Goal: Information Seeking & Learning: Learn about a topic

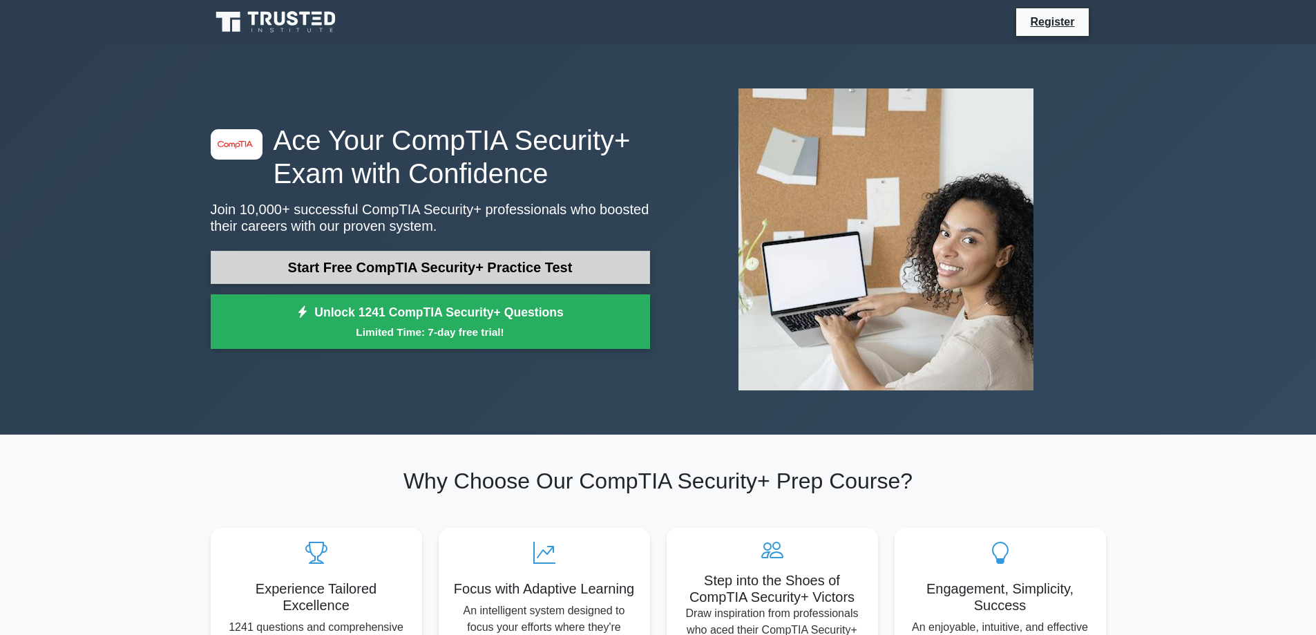
click at [546, 271] on link "Start Free CompTIA Security+ Practice Test" at bounding box center [430, 267] width 439 height 33
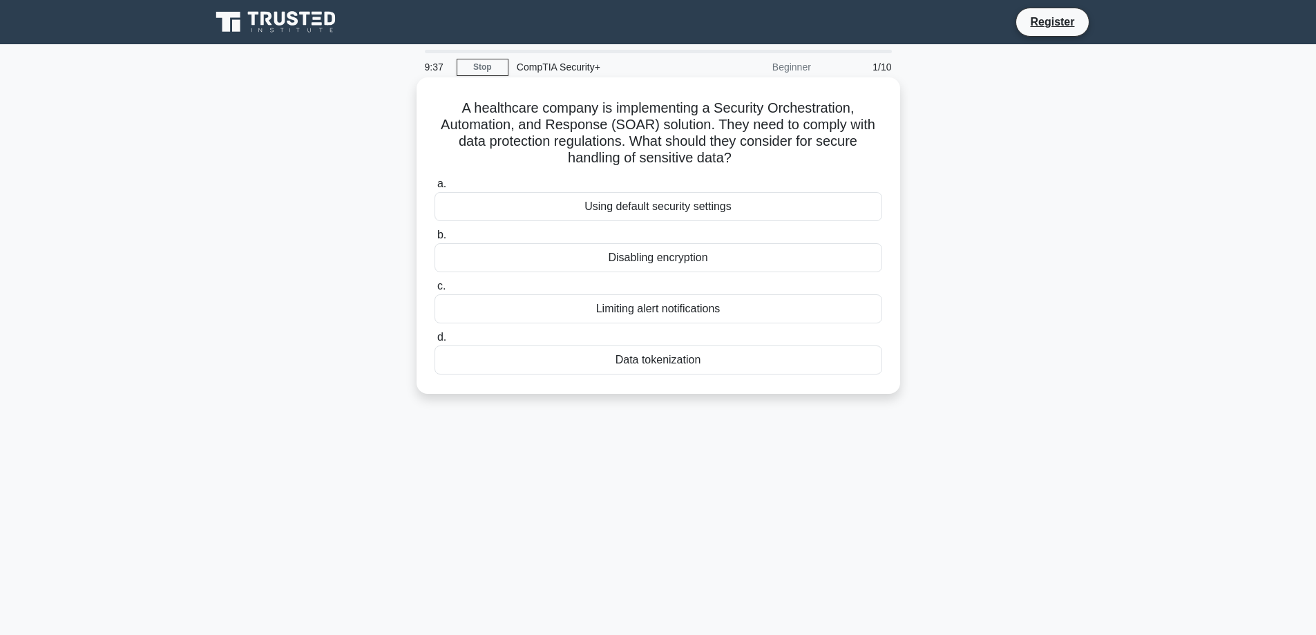
click at [715, 365] on div "Data tokenization" at bounding box center [657, 359] width 447 height 29
click at [434, 342] on input "d. Data tokenization" at bounding box center [434, 337] width 0 height 9
click at [679, 209] on div "Role-based access control (RBAC)" at bounding box center [657, 206] width 447 height 29
click at [434, 189] on input "a. Role-based access control (RBAC)" at bounding box center [434, 184] width 0 height 9
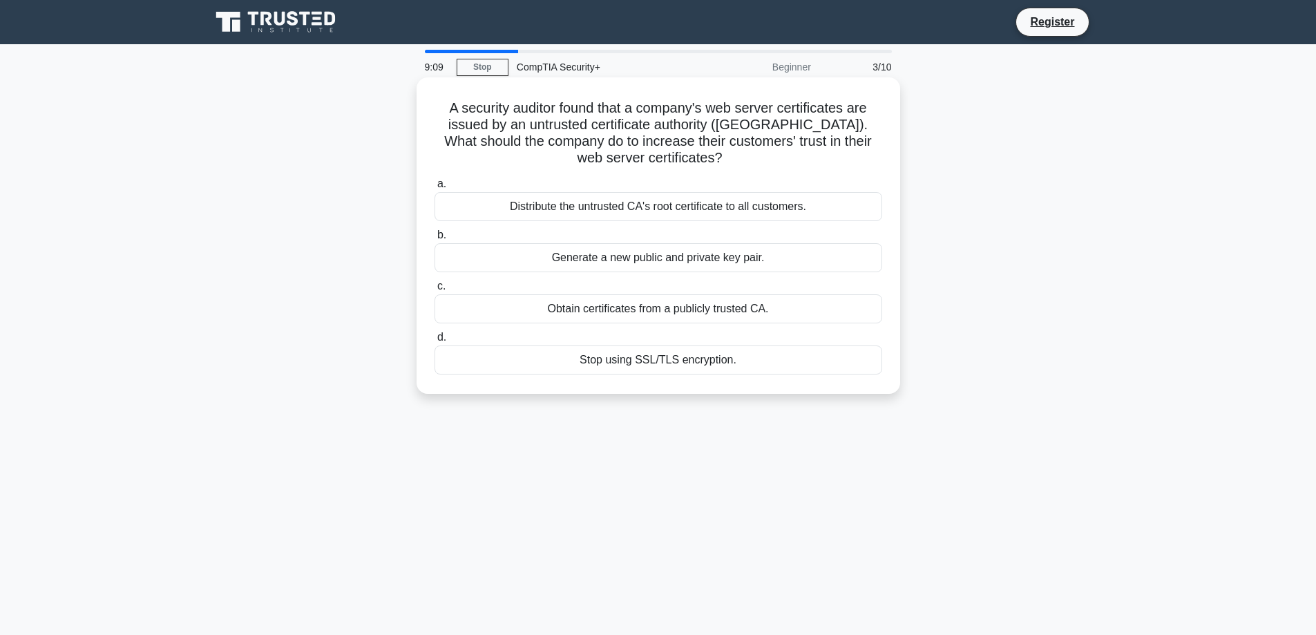
click at [647, 303] on div "Obtain certificates from a publicly trusted CA." at bounding box center [657, 308] width 447 height 29
click at [434, 291] on input "c. Obtain certificates from a publicly trusted CA." at bounding box center [434, 286] width 0 height 9
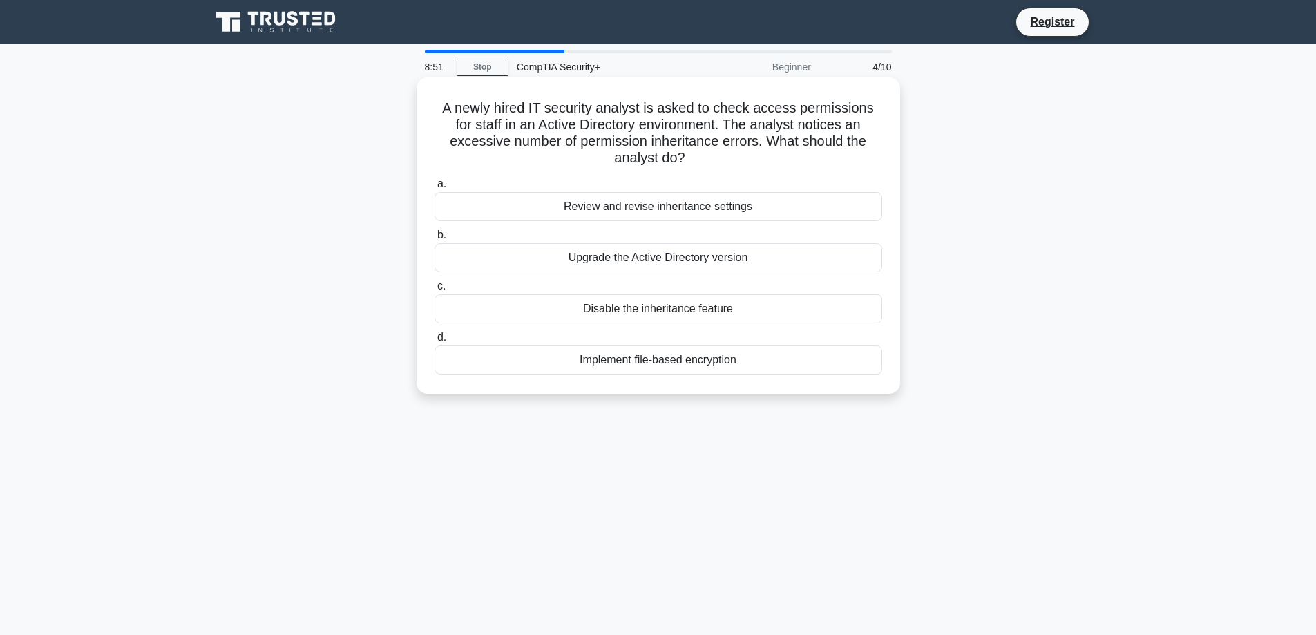
click at [700, 202] on div "Review and revise inheritance settings" at bounding box center [657, 206] width 447 height 29
click at [434, 189] on input "a. Review and revise inheritance settings" at bounding box center [434, 184] width 0 height 9
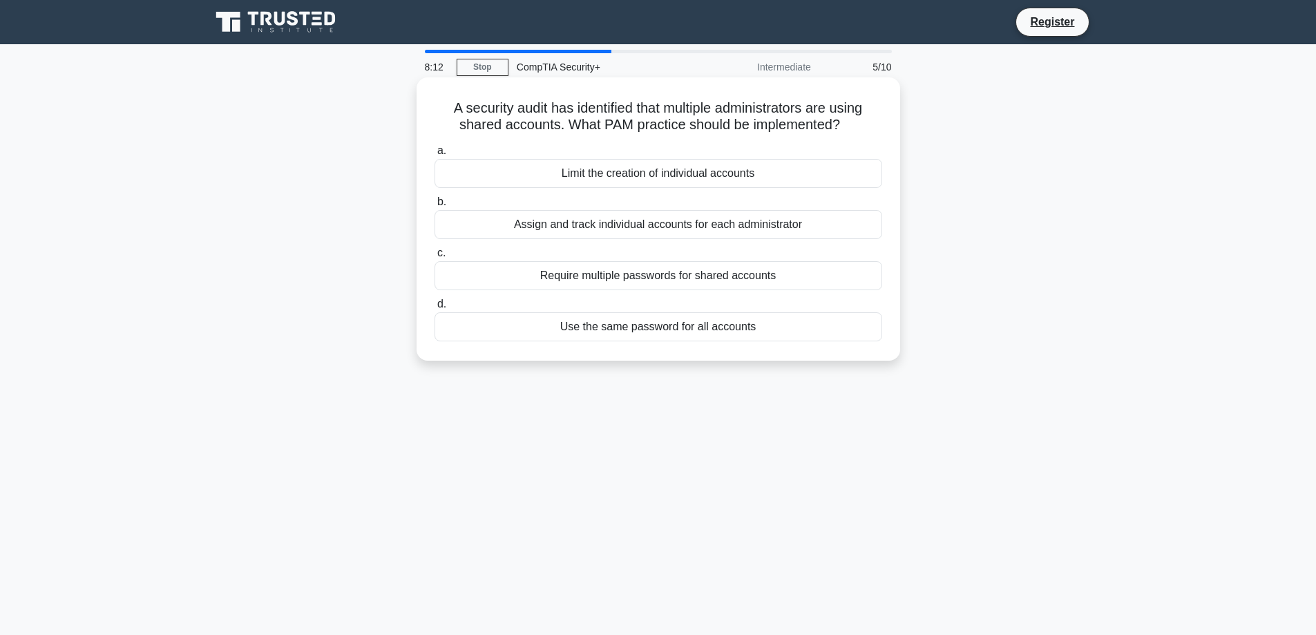
click at [637, 225] on div "Assign and track individual accounts for each administrator" at bounding box center [657, 224] width 447 height 29
click at [434, 206] on input "b. Assign and track individual accounts for each administrator" at bounding box center [434, 202] width 0 height 9
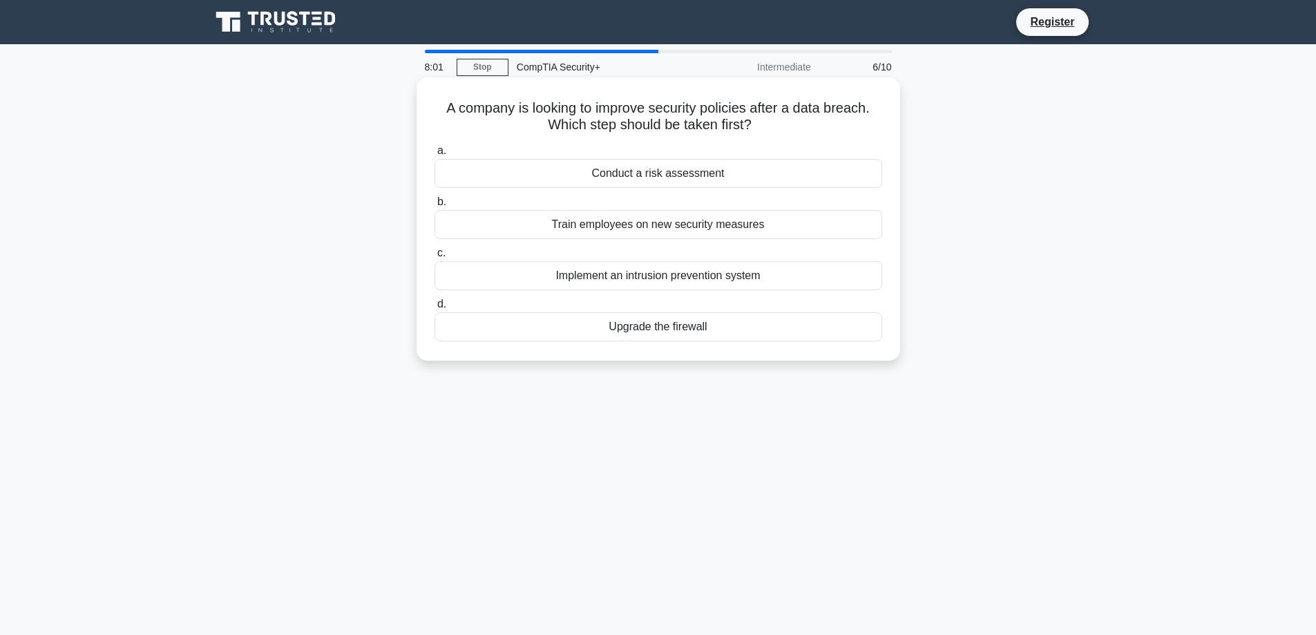
click at [650, 176] on div "Conduct a risk assessment" at bounding box center [657, 173] width 447 height 29
click at [434, 155] on input "a. Conduct a risk assessment" at bounding box center [434, 150] width 0 height 9
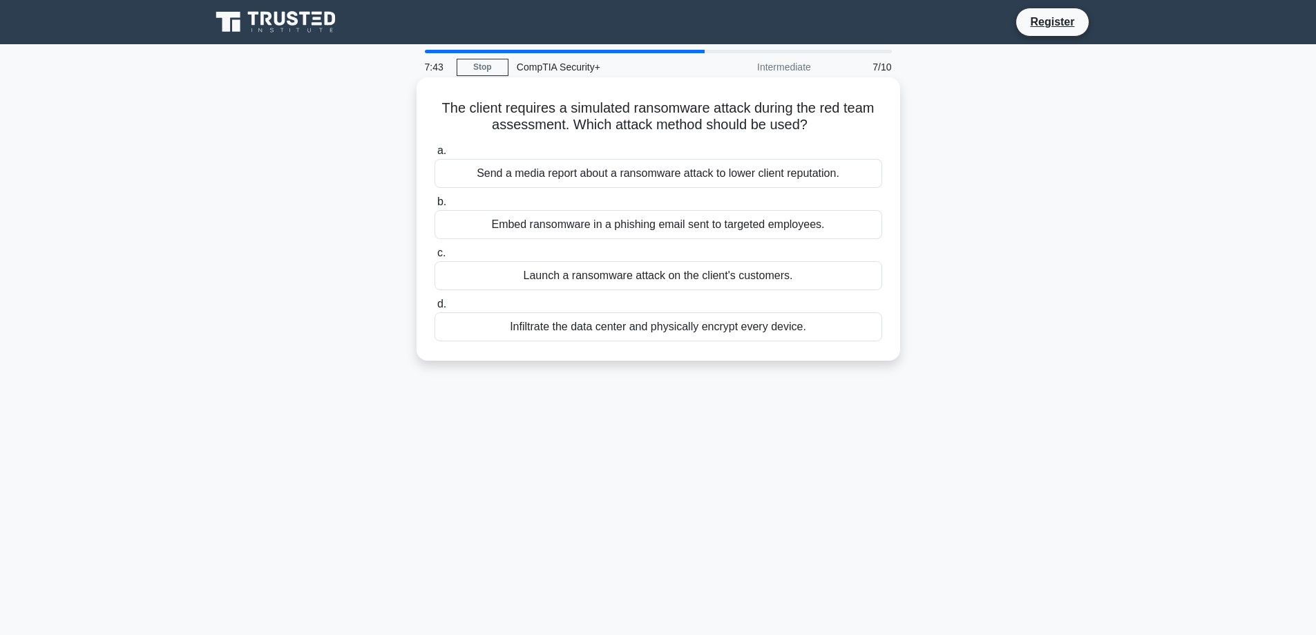
click at [594, 223] on div "Embed ransomware in a phishing email sent to targeted employees." at bounding box center [657, 224] width 447 height 29
click at [434, 206] on input "b. Embed ransomware in a phishing email sent to targeted employees." at bounding box center [434, 202] width 0 height 9
click at [664, 341] on div "Active-active configuration with load balancing" at bounding box center [657, 326] width 447 height 29
click at [434, 309] on input "d. Active-active configuration with load balancing" at bounding box center [434, 304] width 0 height 9
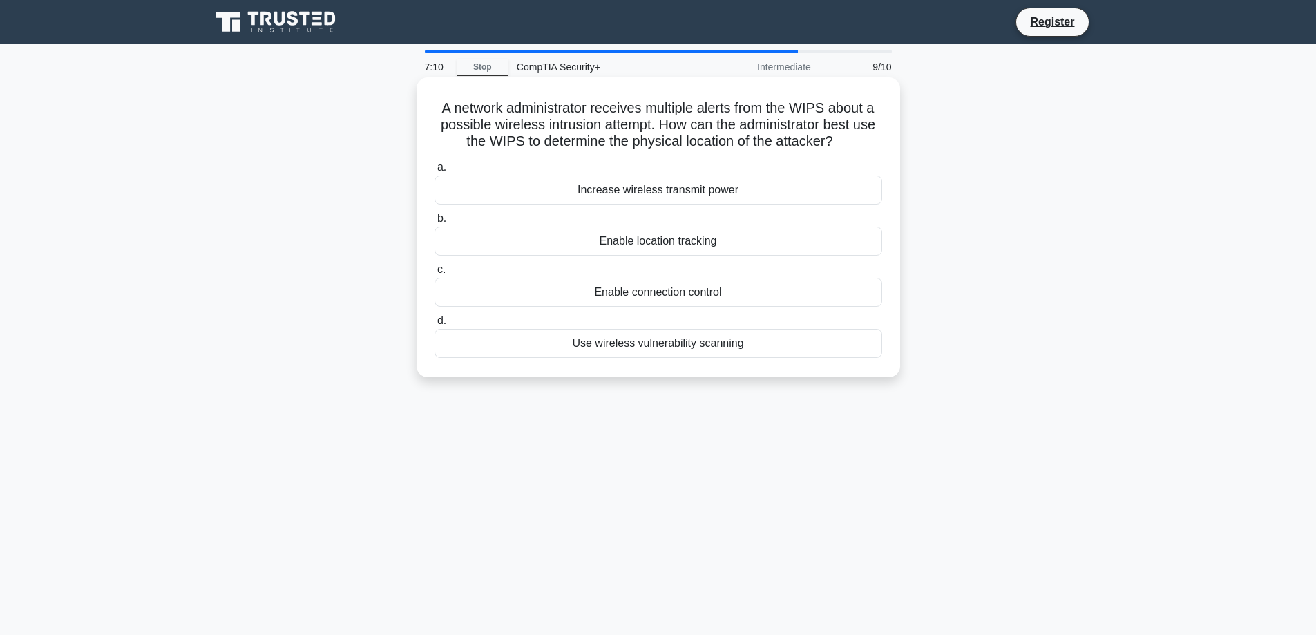
click at [709, 240] on div "Enable location tracking" at bounding box center [657, 241] width 447 height 29
click at [434, 223] on input "b. Enable location tracking" at bounding box center [434, 218] width 0 height 9
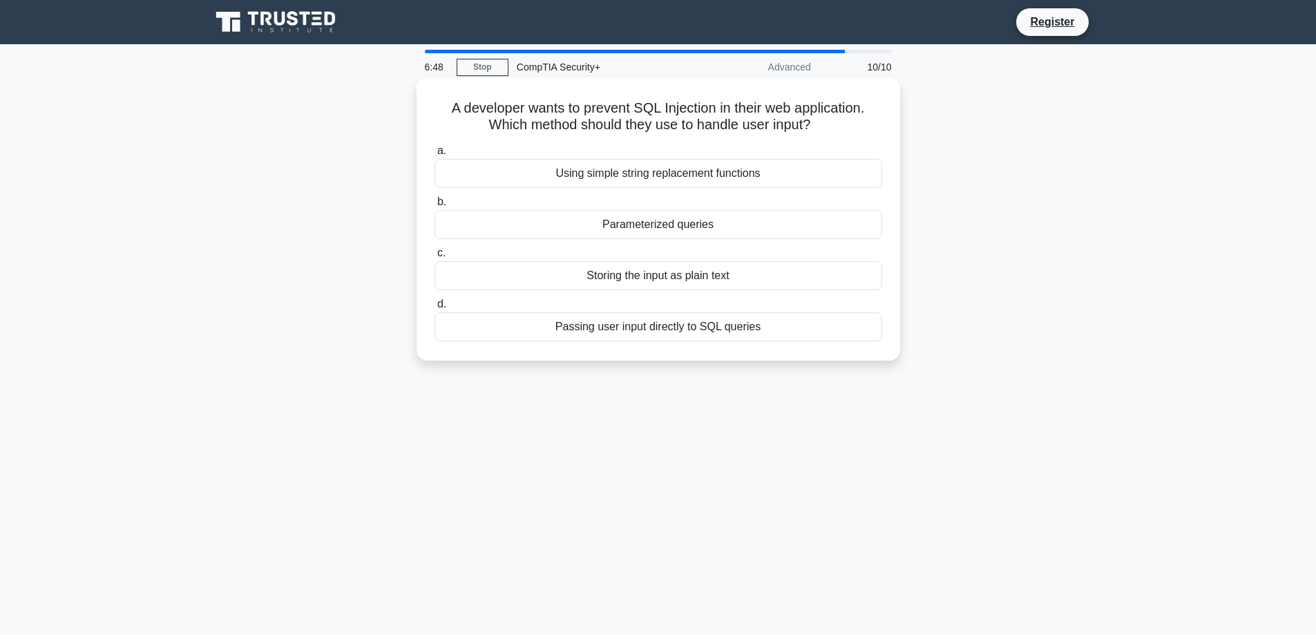
click at [704, 228] on div "Parameterized queries" at bounding box center [657, 224] width 447 height 29
click at [434, 206] on input "b. Parameterized queries" at bounding box center [434, 202] width 0 height 9
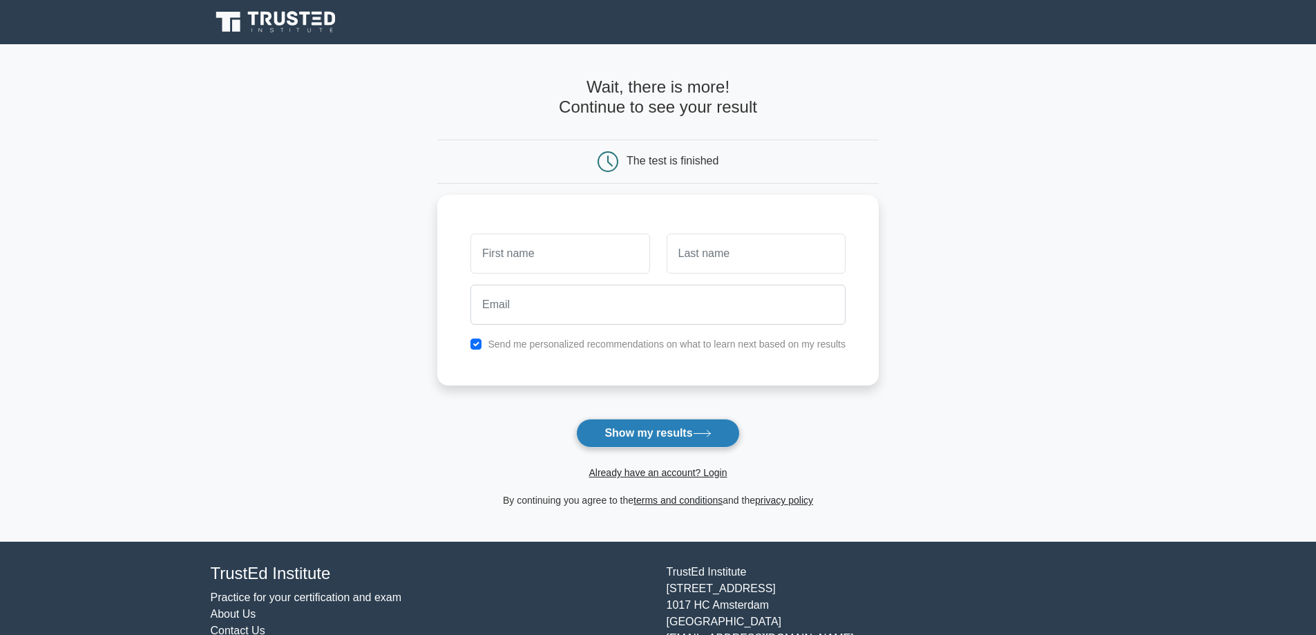
click at [697, 435] on icon at bounding box center [702, 434] width 19 height 8
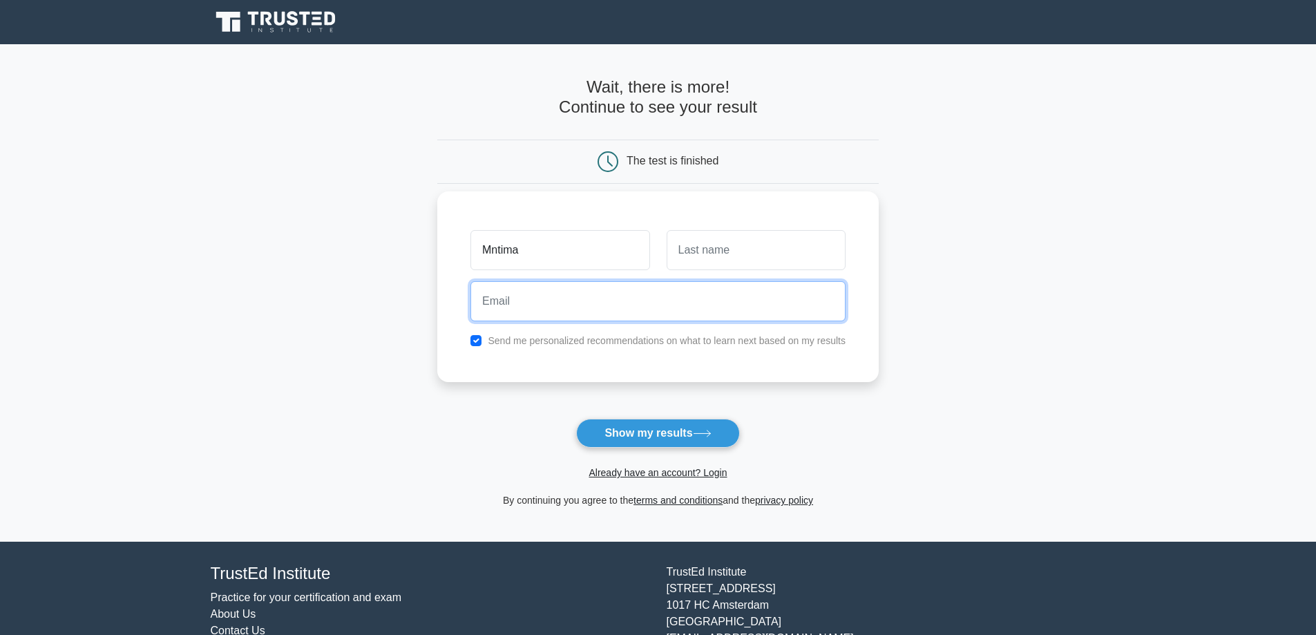
click at [767, 309] on input "email" at bounding box center [657, 301] width 375 height 40
click at [923, 296] on main "Wait, there is more! Continue to see your result The test is finished Mntima" at bounding box center [658, 292] width 1316 height 497
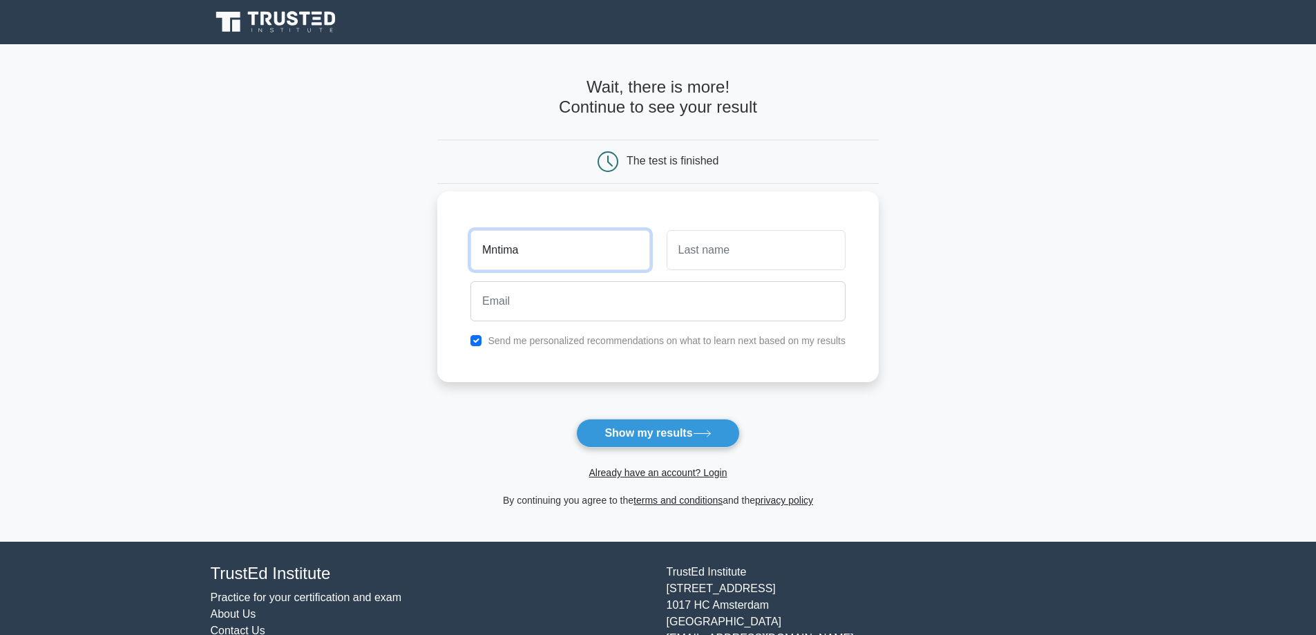
click at [544, 256] on input "Mntima" at bounding box center [559, 250] width 179 height 40
type input "Mntimande"
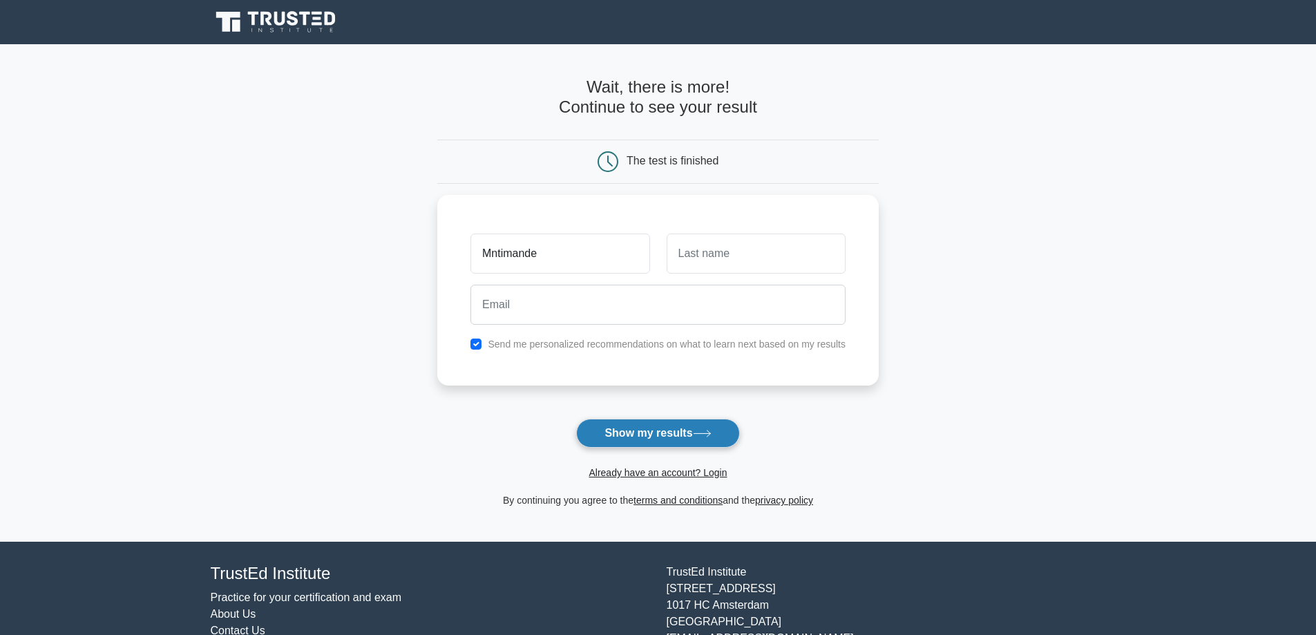
click at [651, 428] on button "Show my results" at bounding box center [657, 432] width 163 height 29
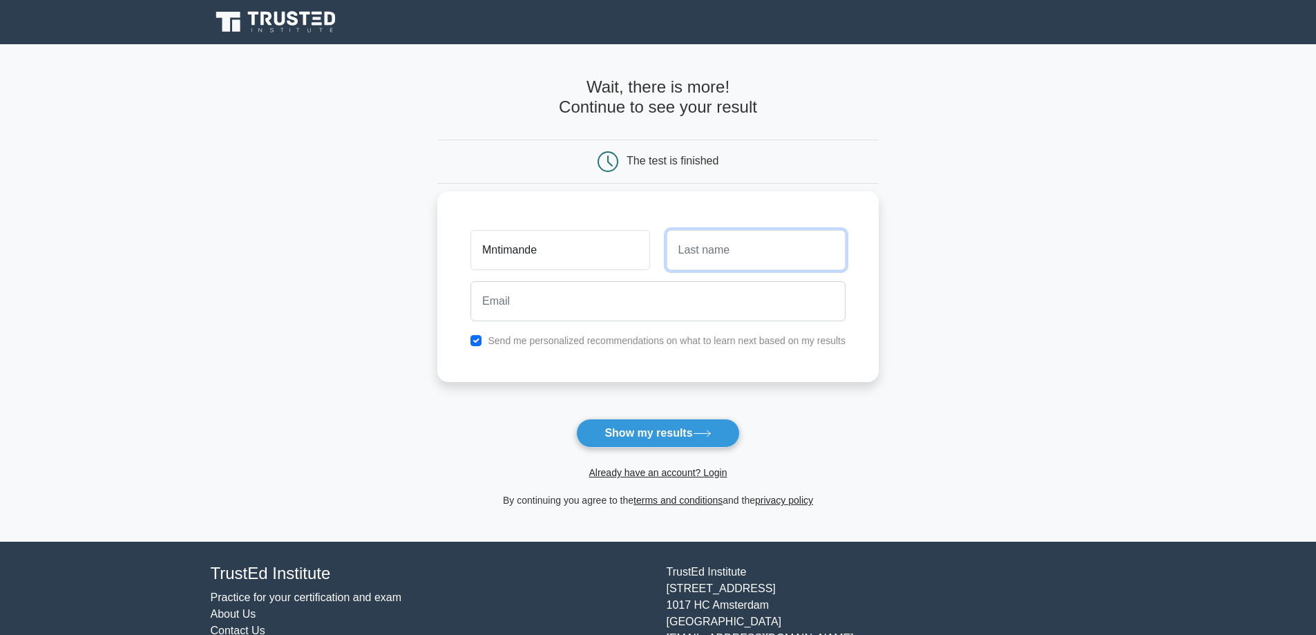
click at [699, 257] on input "text" at bounding box center [755, 250] width 179 height 40
type input "Mntimande"
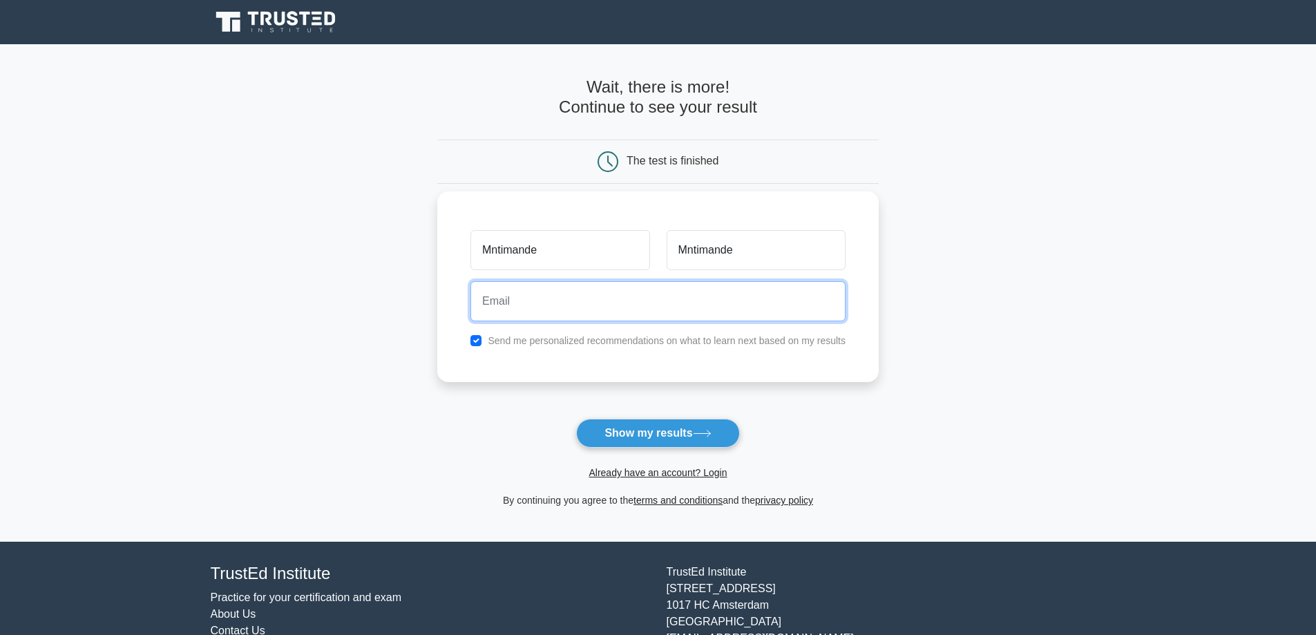
click at [541, 303] on input "email" at bounding box center [657, 301] width 375 height 40
type input "alkebulan.impact@gmail.com"
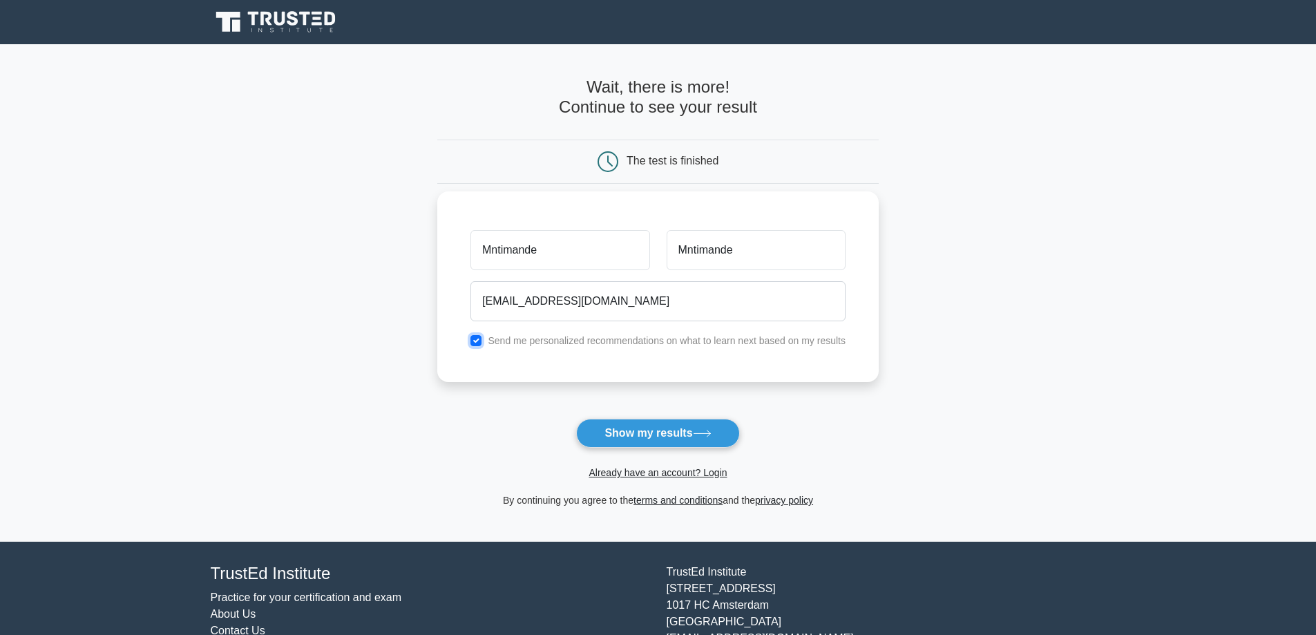
click at [481, 344] on input "checkbox" at bounding box center [475, 340] width 11 height 11
checkbox input "false"
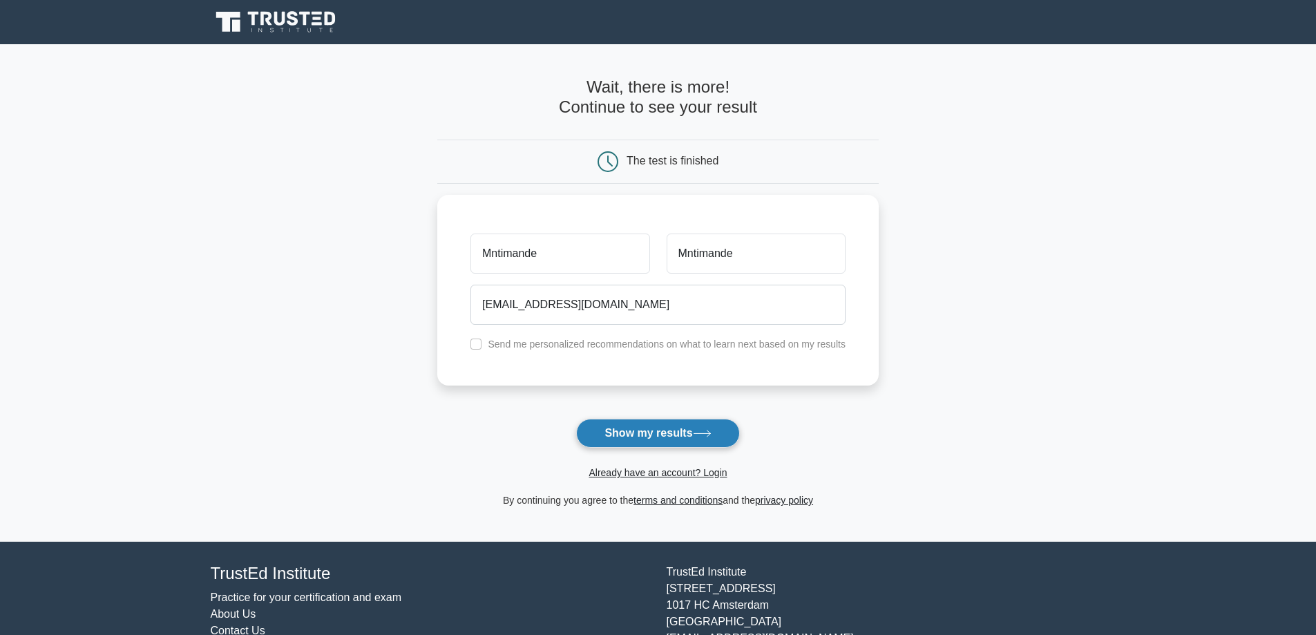
click at [627, 439] on button "Show my results" at bounding box center [657, 432] width 163 height 29
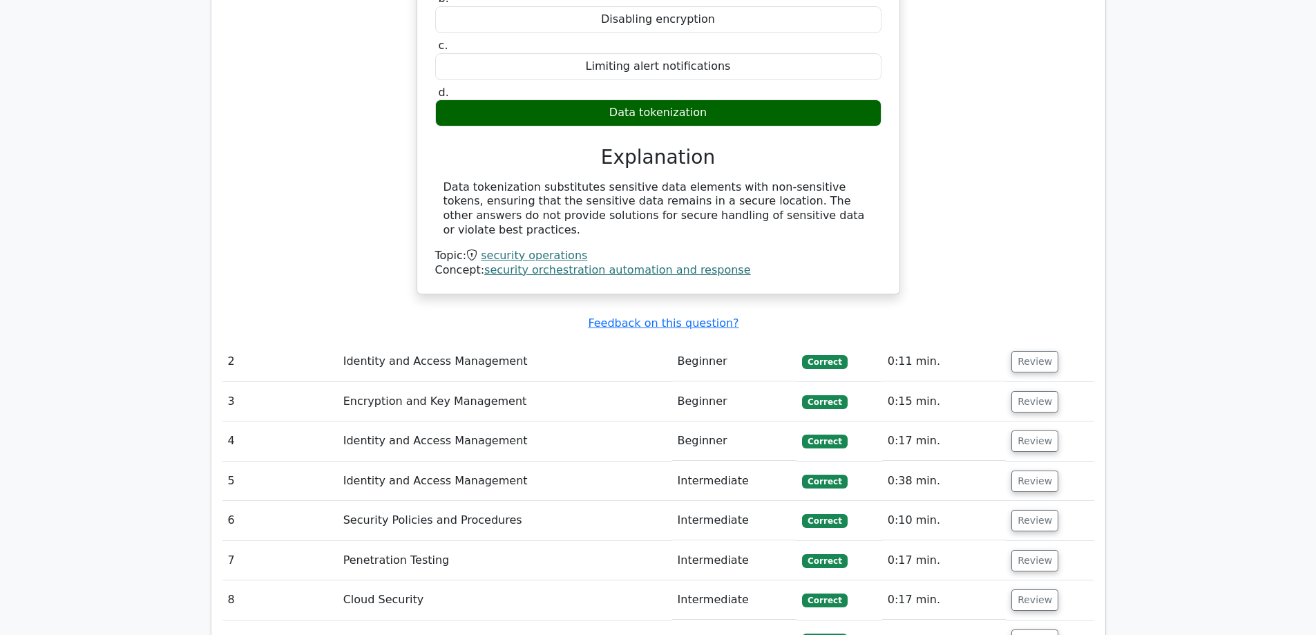
scroll to position [1553, 0]
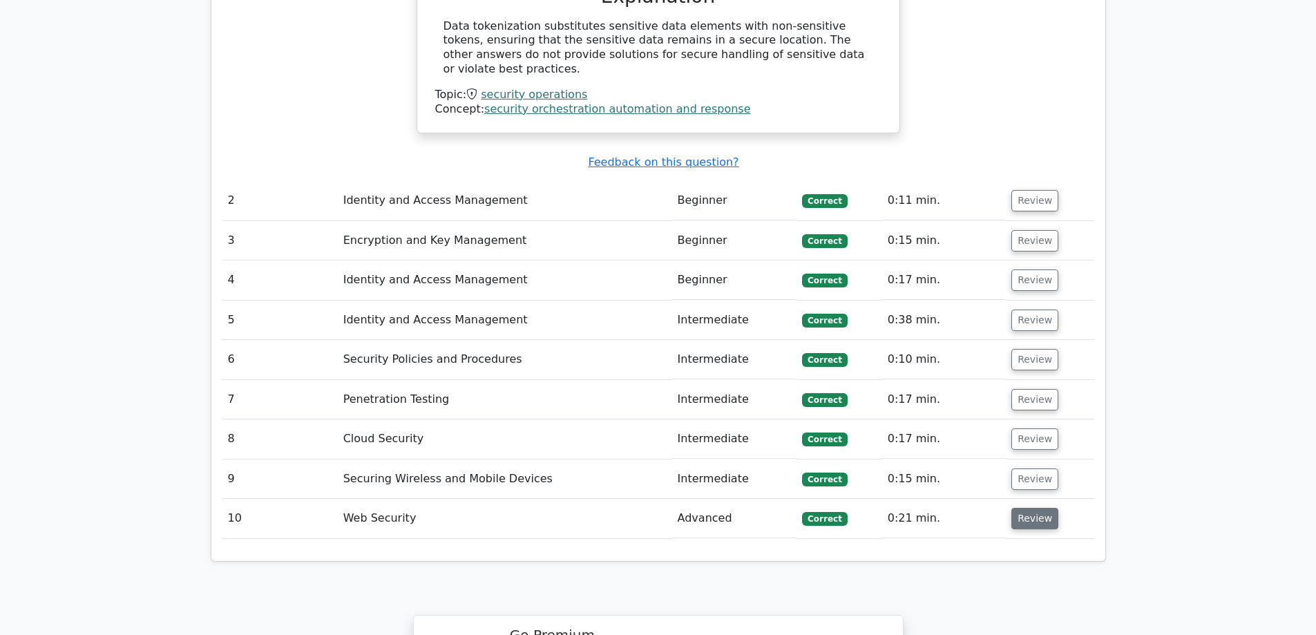
click at [1027, 508] on button "Review" at bounding box center [1034, 518] width 47 height 21
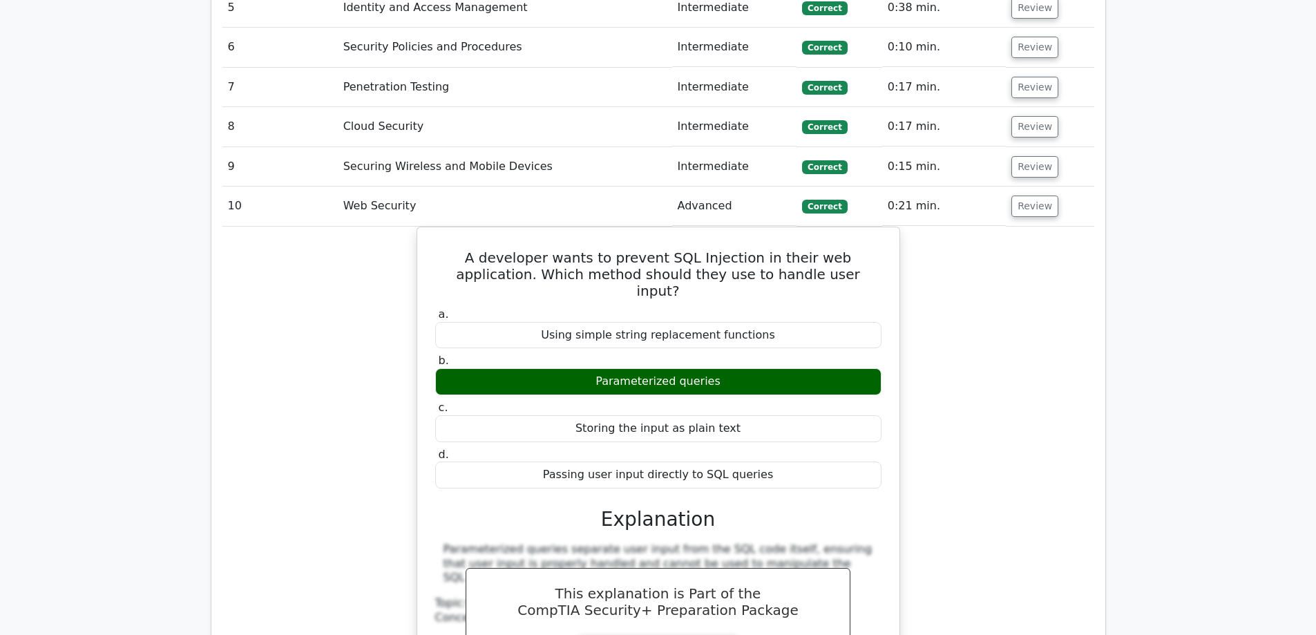
scroll to position [1876, 0]
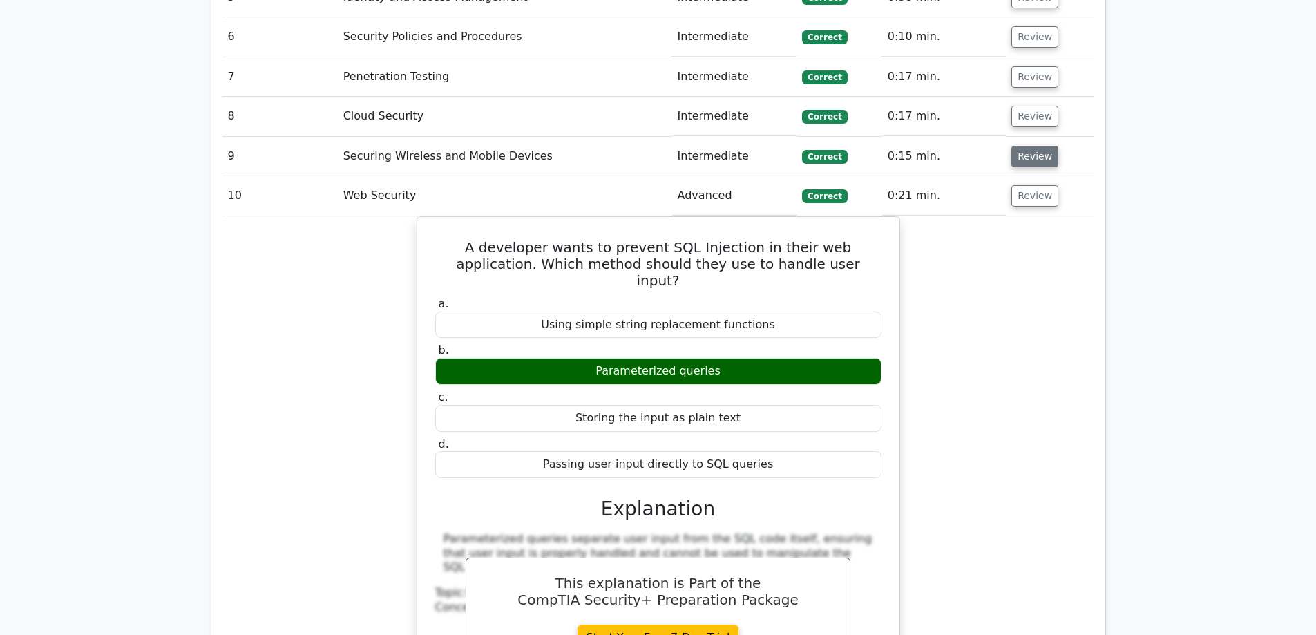
click at [1021, 146] on button "Review" at bounding box center [1034, 156] width 47 height 21
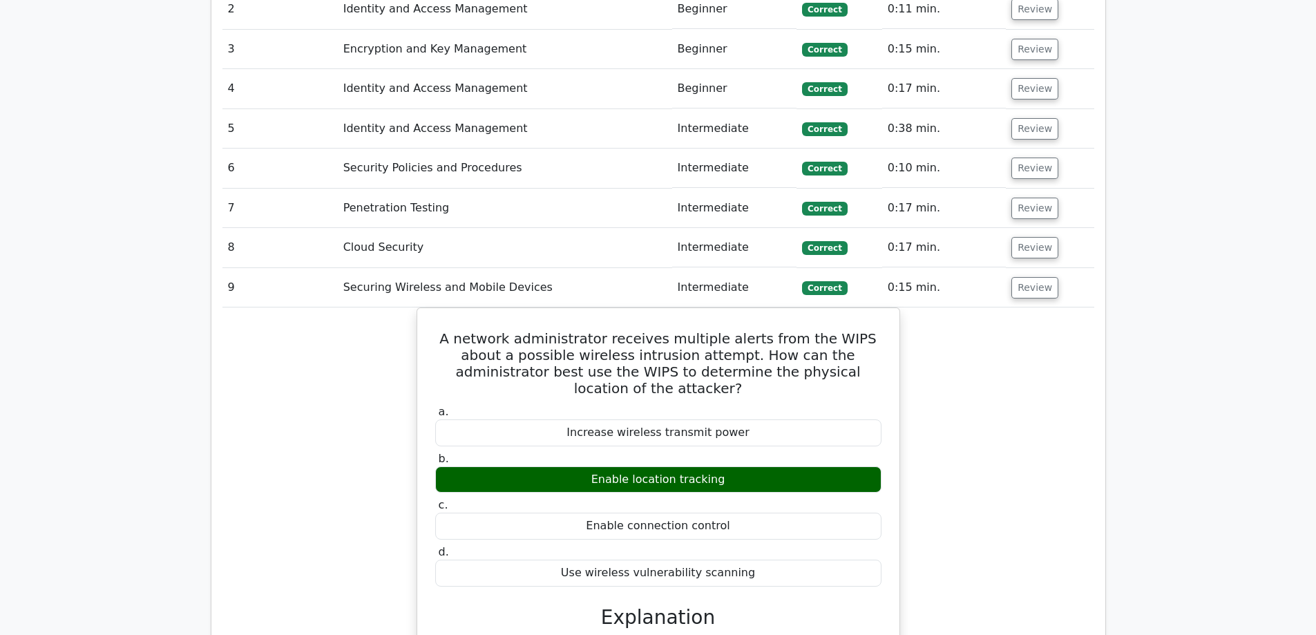
scroll to position [1714, 0]
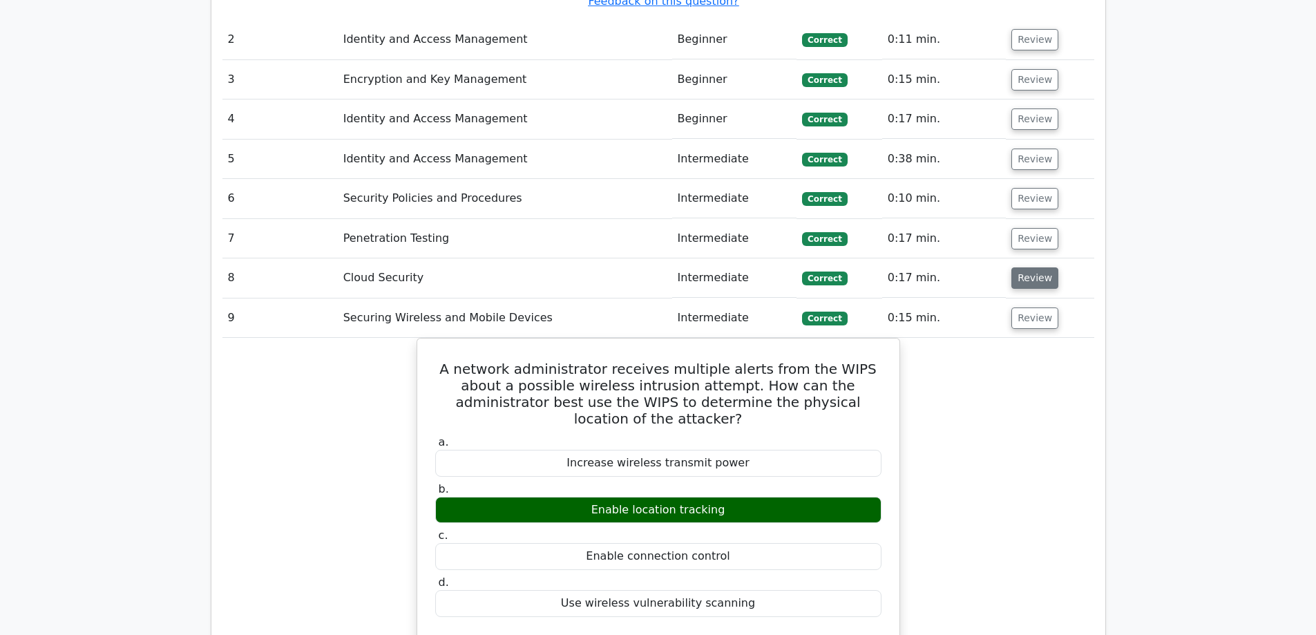
click at [1032, 267] on button "Review" at bounding box center [1034, 277] width 47 height 21
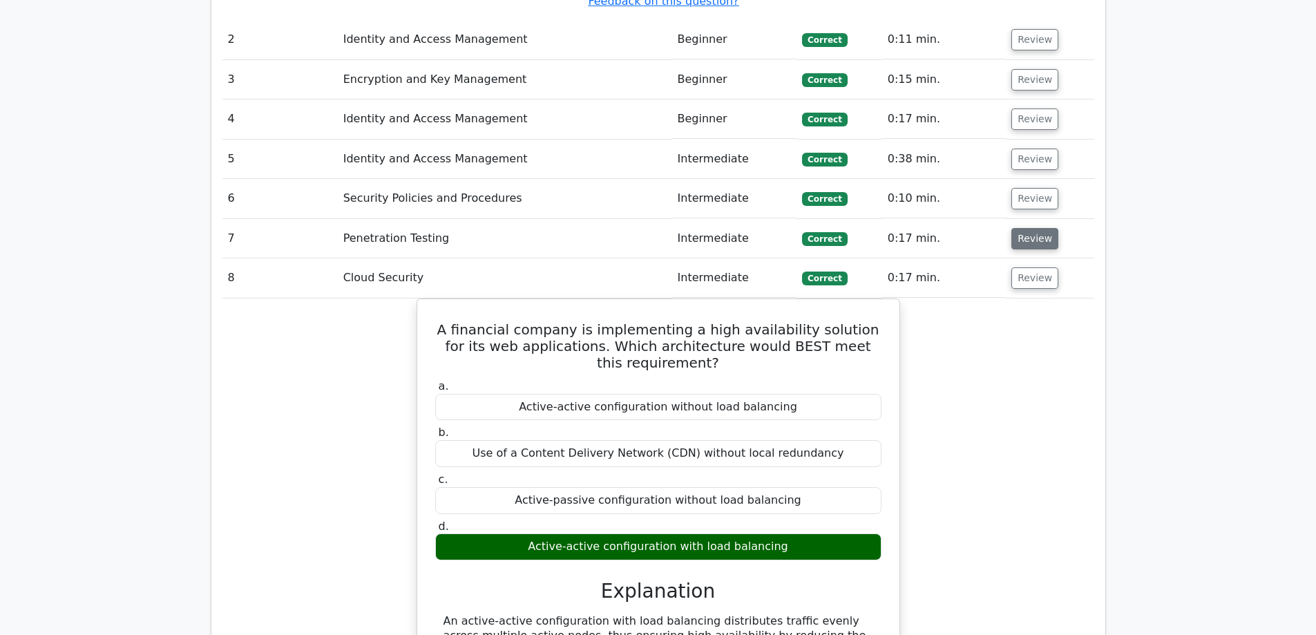
click at [1036, 228] on button "Review" at bounding box center [1034, 238] width 47 height 21
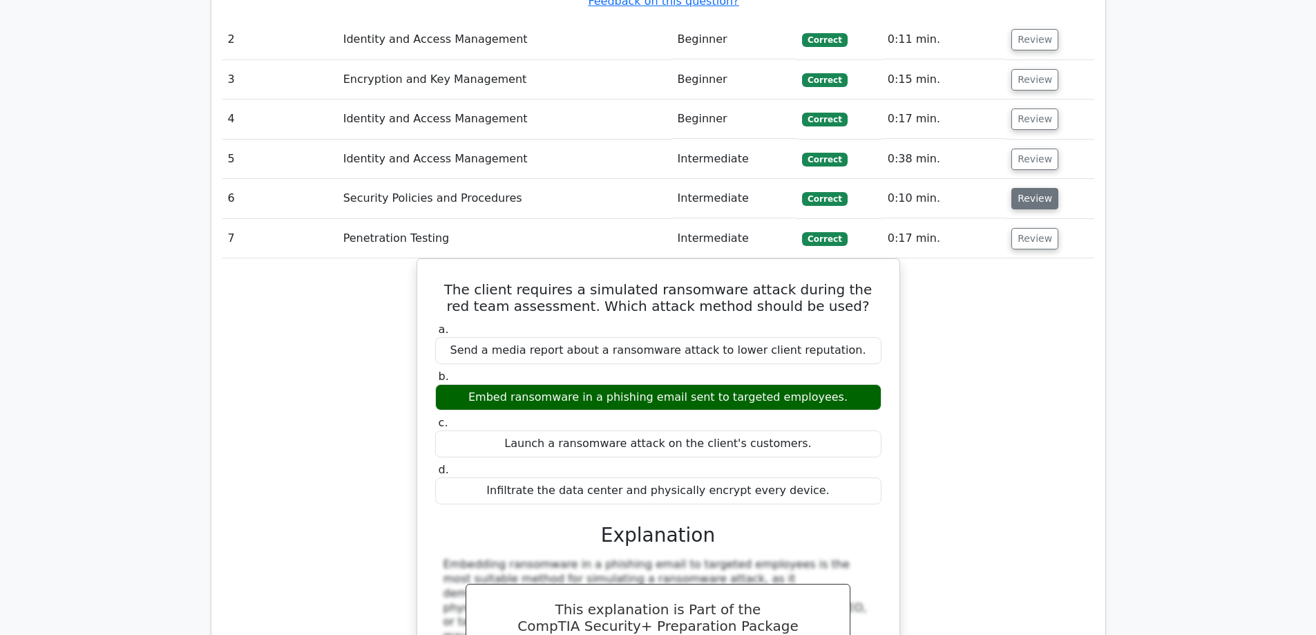
click at [1032, 188] on button "Review" at bounding box center [1034, 198] width 47 height 21
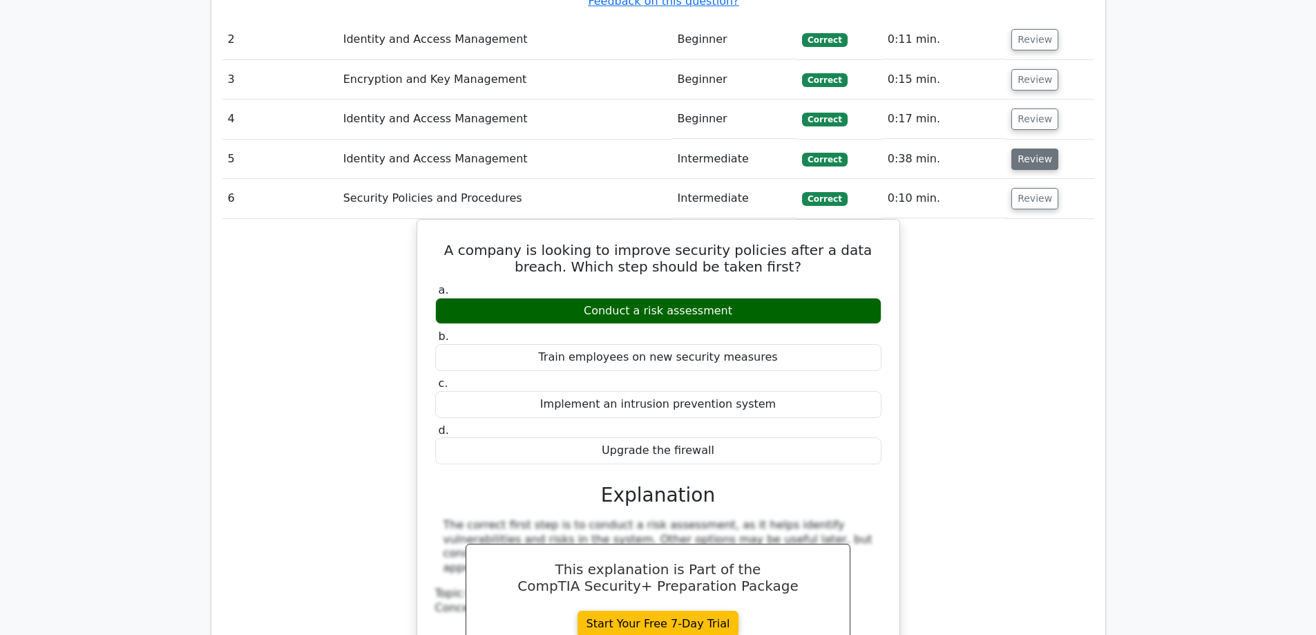
click at [1035, 148] on button "Review" at bounding box center [1034, 158] width 47 height 21
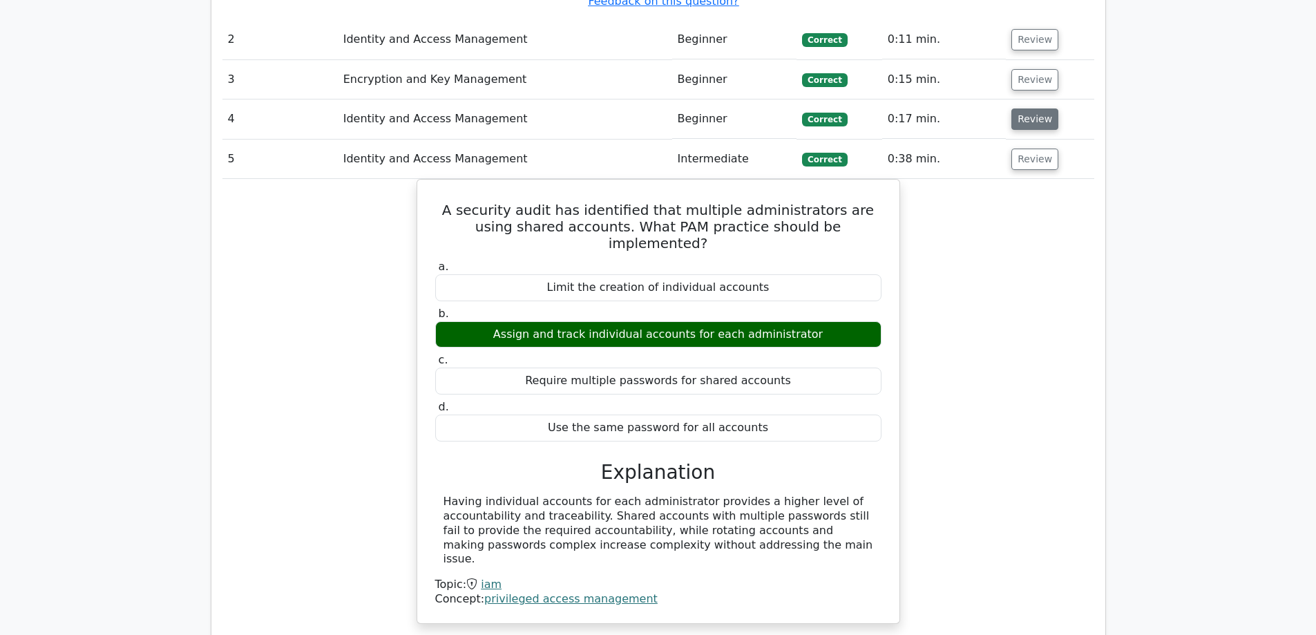
click at [1035, 108] on button "Review" at bounding box center [1034, 118] width 47 height 21
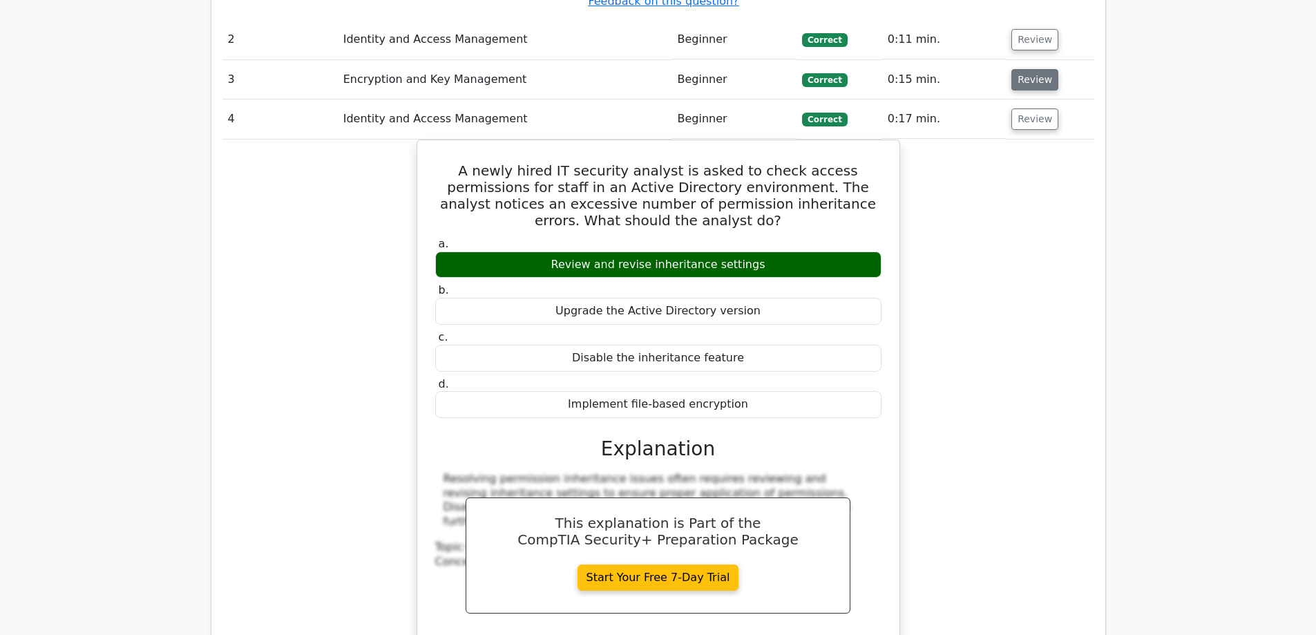
click at [1033, 69] on button "Review" at bounding box center [1034, 79] width 47 height 21
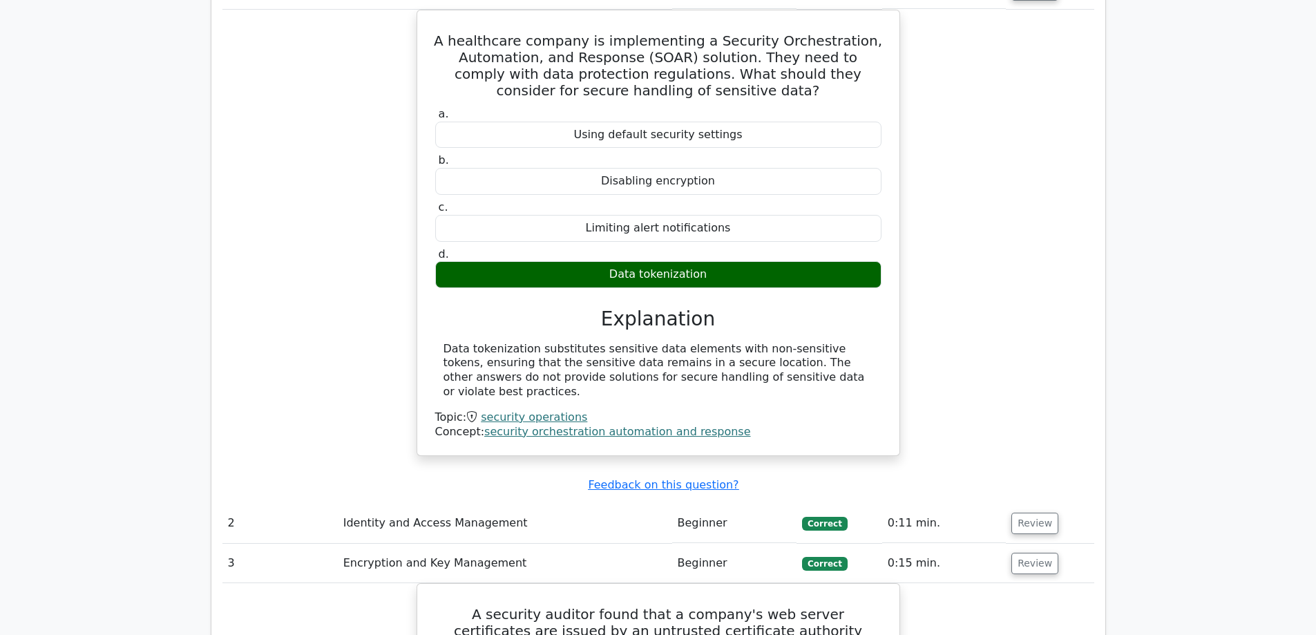
scroll to position [1392, 0]
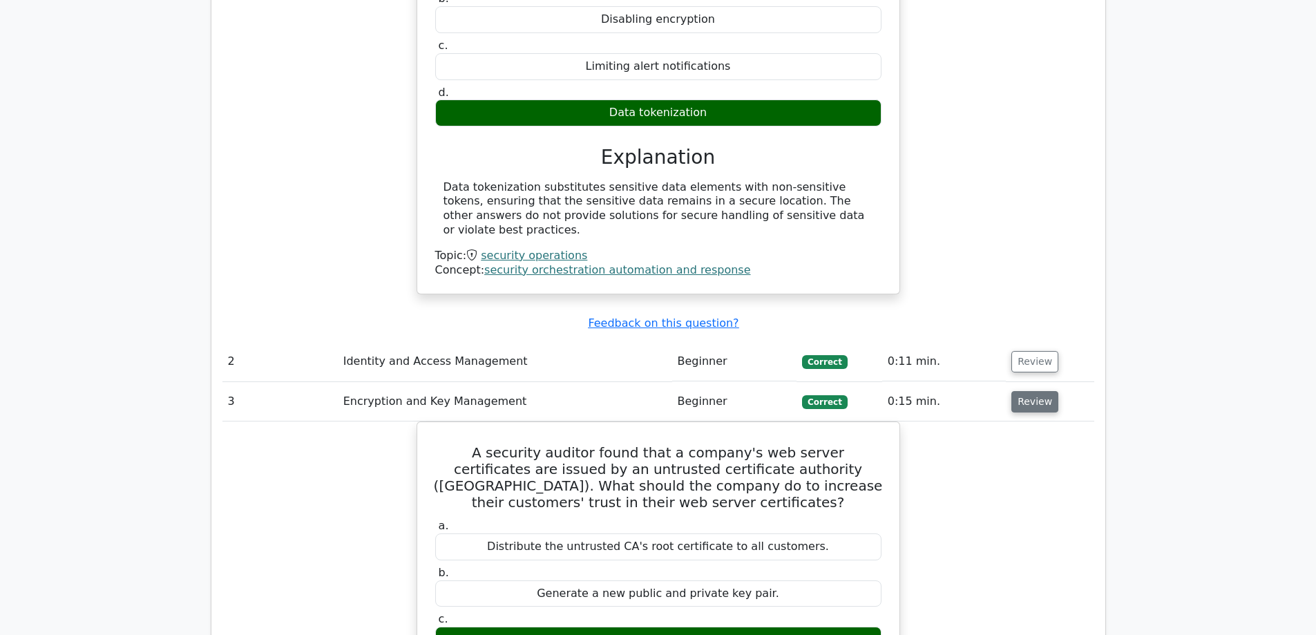
click at [1028, 391] on button "Review" at bounding box center [1034, 401] width 47 height 21
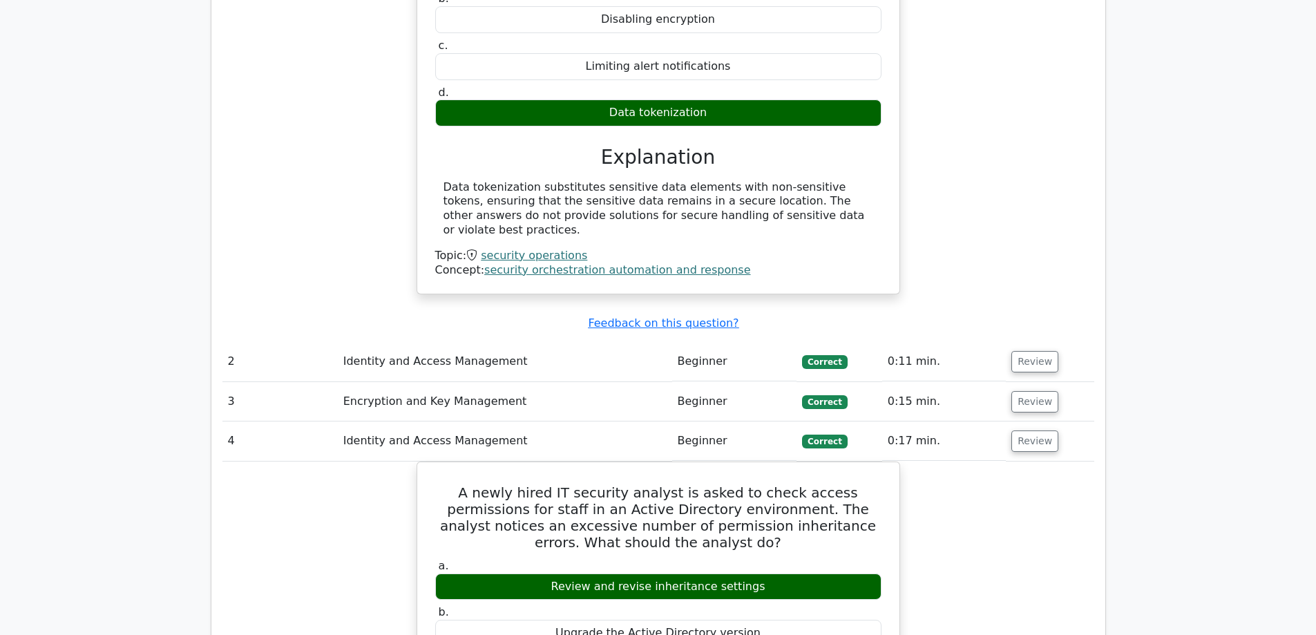
click at [1022, 382] on td "Review" at bounding box center [1049, 401] width 88 height 39
click at [1024, 391] on button "Review" at bounding box center [1034, 401] width 47 height 21
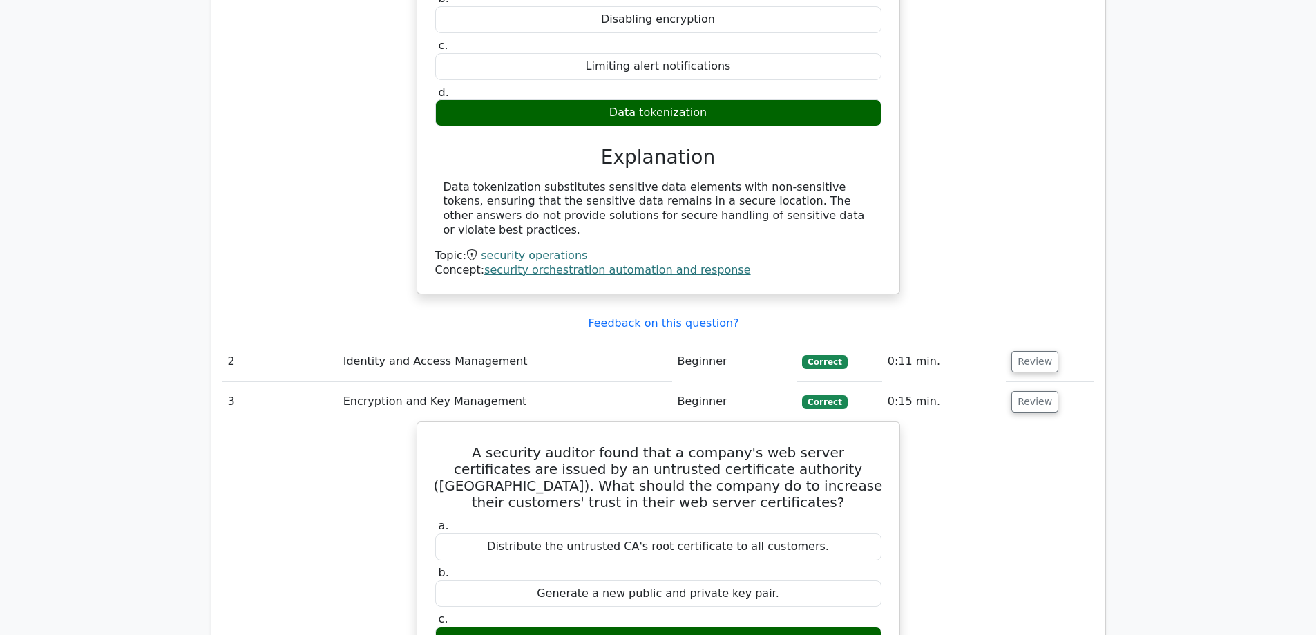
scroll to position [1876, 0]
